Goal: Communication & Community: Connect with others

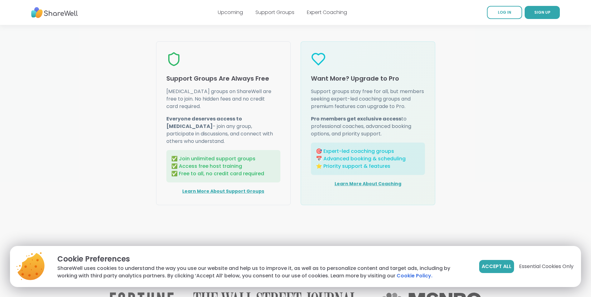
scroll to position [779, 0]
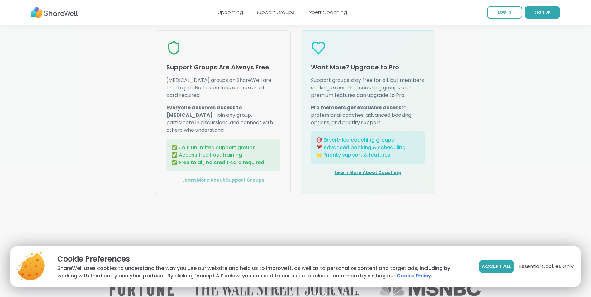
click at [237, 183] on link "Learn More About Support Groups" at bounding box center [223, 180] width 82 height 6
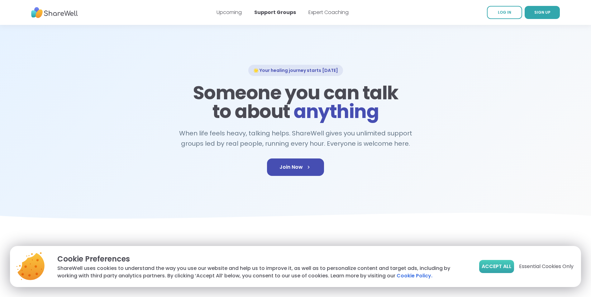
click at [503, 263] on button "Accept All" at bounding box center [496, 266] width 35 height 13
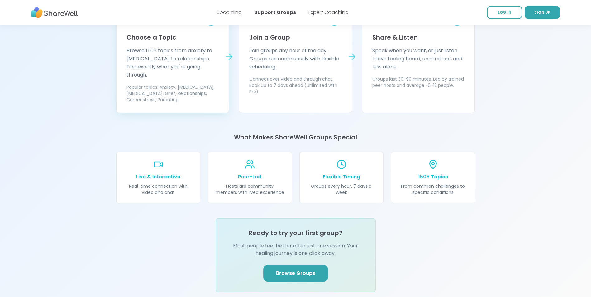
scroll to position [623, 0]
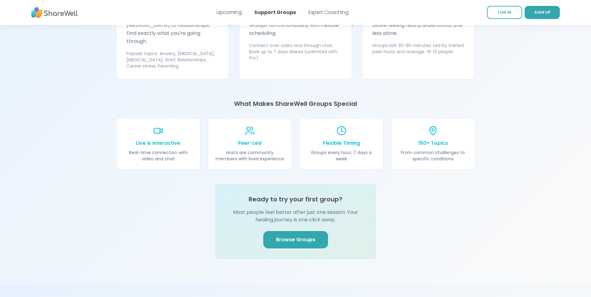
click at [297, 231] on link "Browse Groups" at bounding box center [295, 239] width 65 height 17
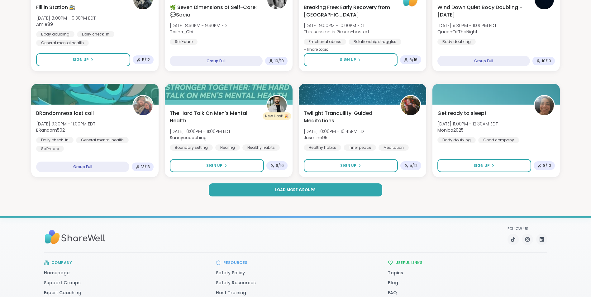
scroll to position [885, 0]
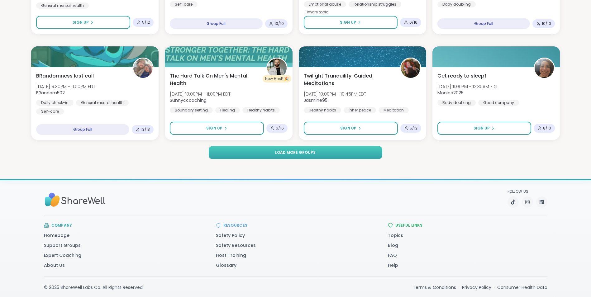
click at [293, 151] on span "Load more groups" at bounding box center [295, 153] width 41 height 6
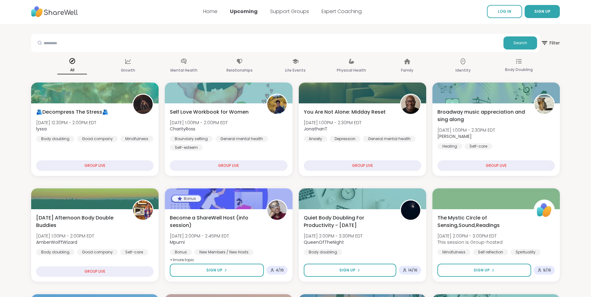
scroll to position [0, 0]
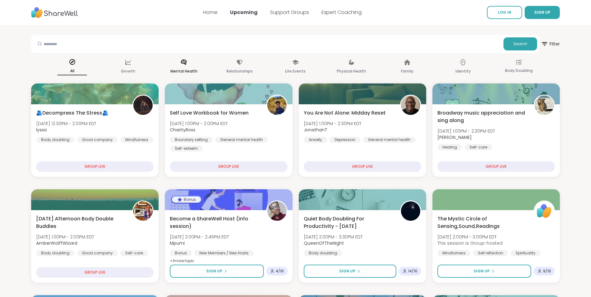
click at [183, 64] on icon at bounding box center [184, 62] width 6 height 5
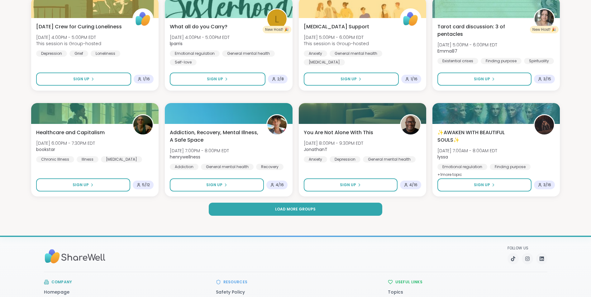
scroll to position [841, 0]
